Goal: Information Seeking & Learning: Learn about a topic

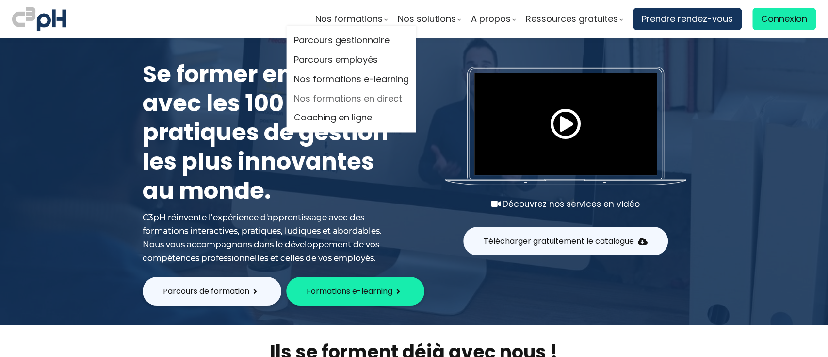
click at [336, 95] on link "Nos formations en direct" at bounding box center [351, 98] width 115 height 15
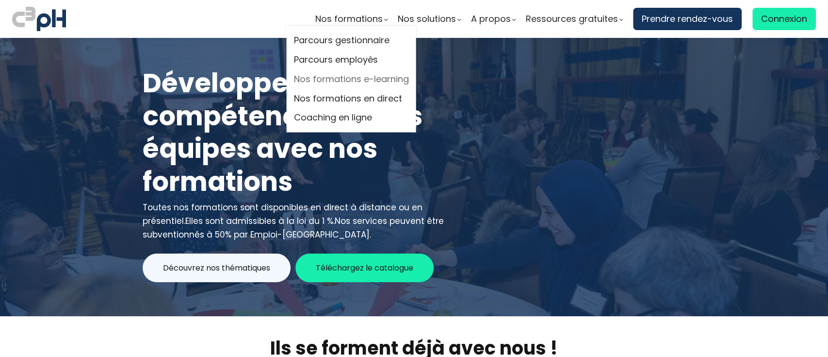
click at [348, 83] on link "Nos formations e-learning" at bounding box center [351, 79] width 115 height 15
